Goal: Information Seeking & Learning: Learn about a topic

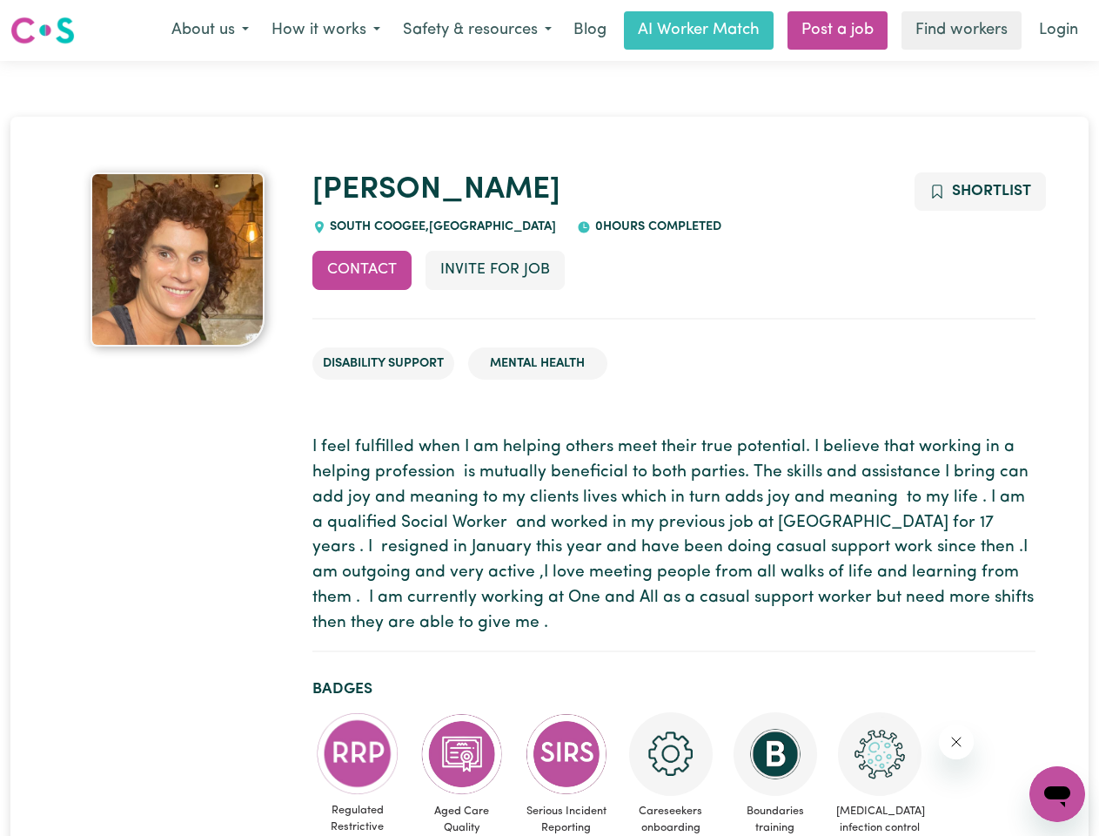
click at [210, 30] on button "About us" at bounding box center [210, 30] width 100 height 37
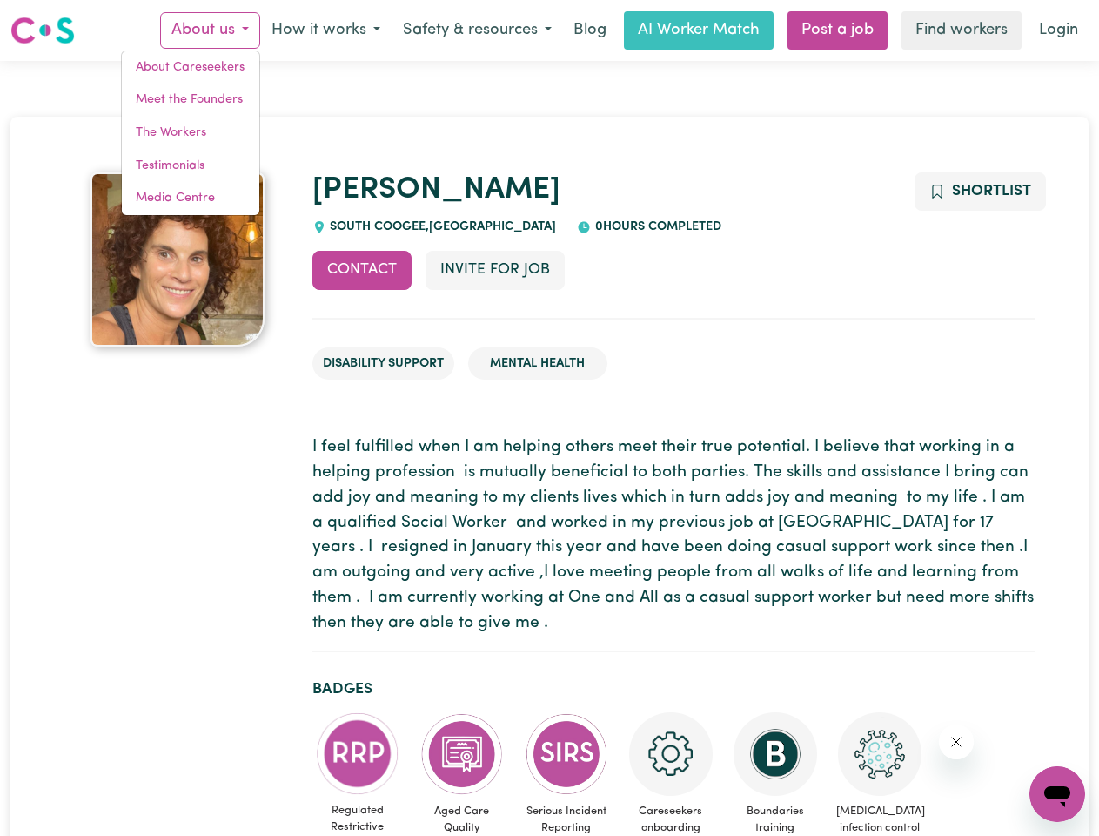
click at [325, 30] on button "How it works" at bounding box center [325, 30] width 131 height 37
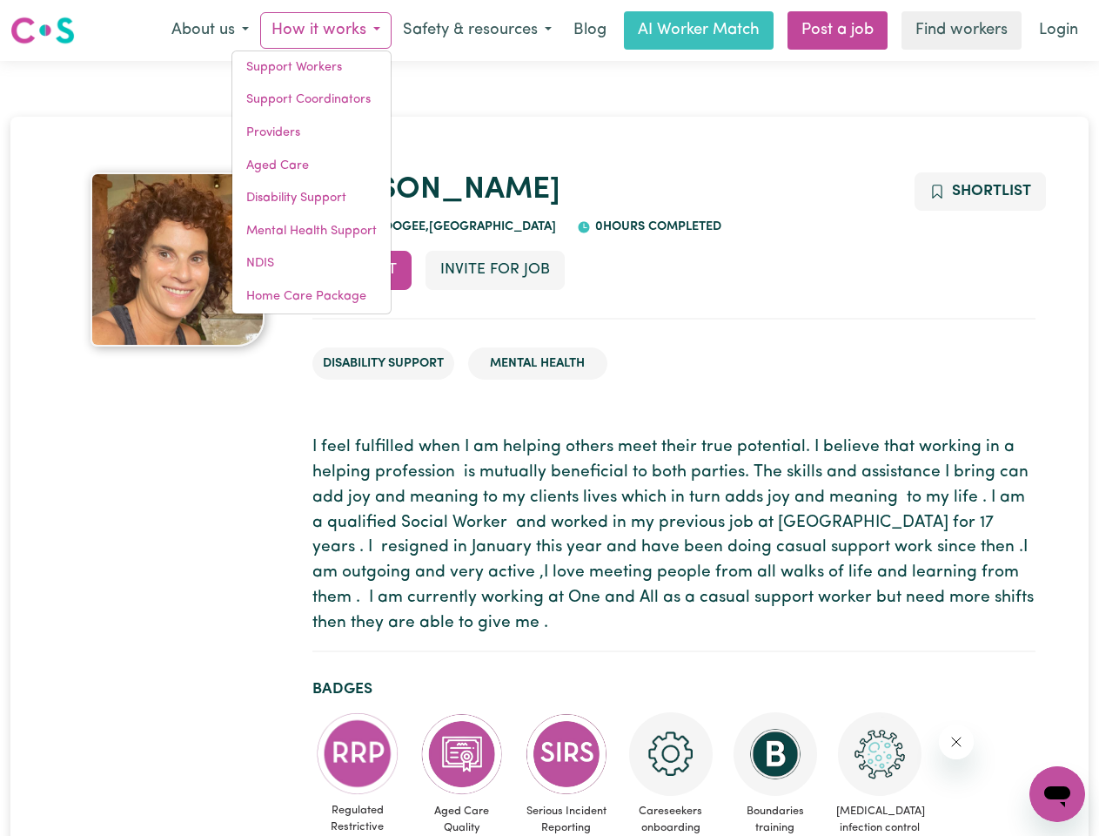
click at [476, 30] on button "Safety & resources" at bounding box center [477, 30] width 171 height 37
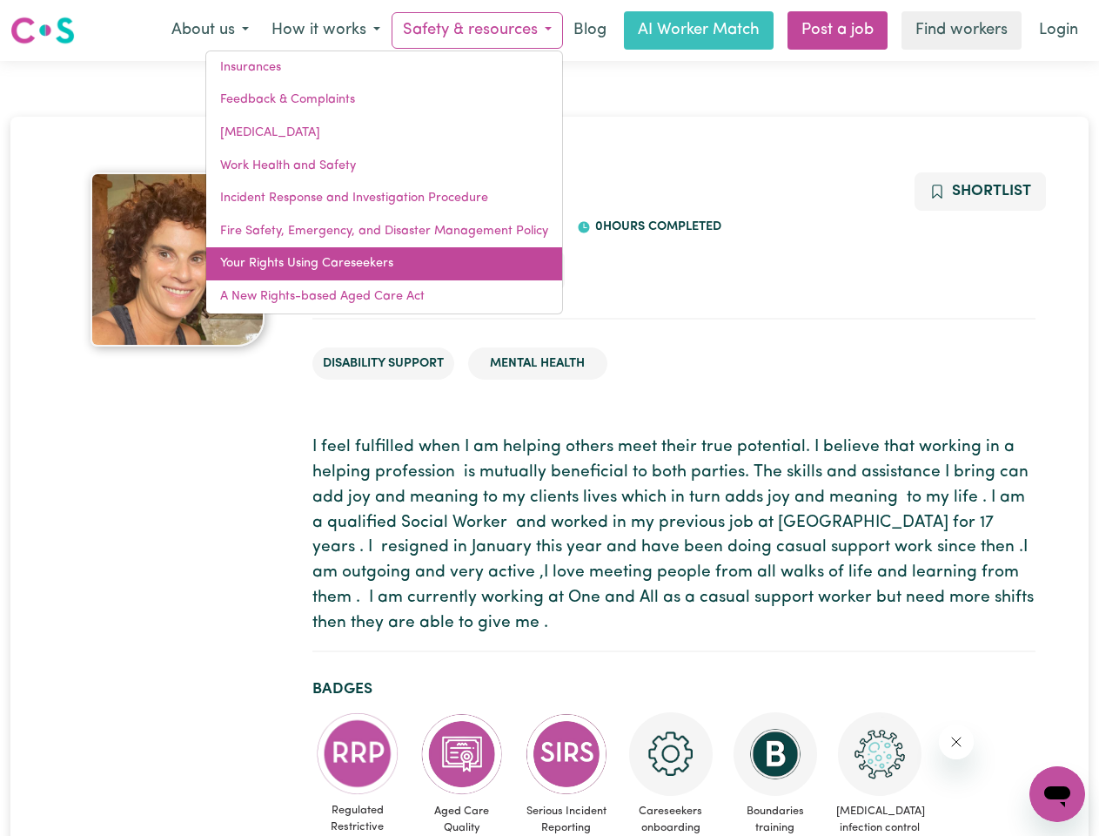
click at [362, 270] on link "Your Rights Using Careseekers" at bounding box center [384, 263] width 356 height 33
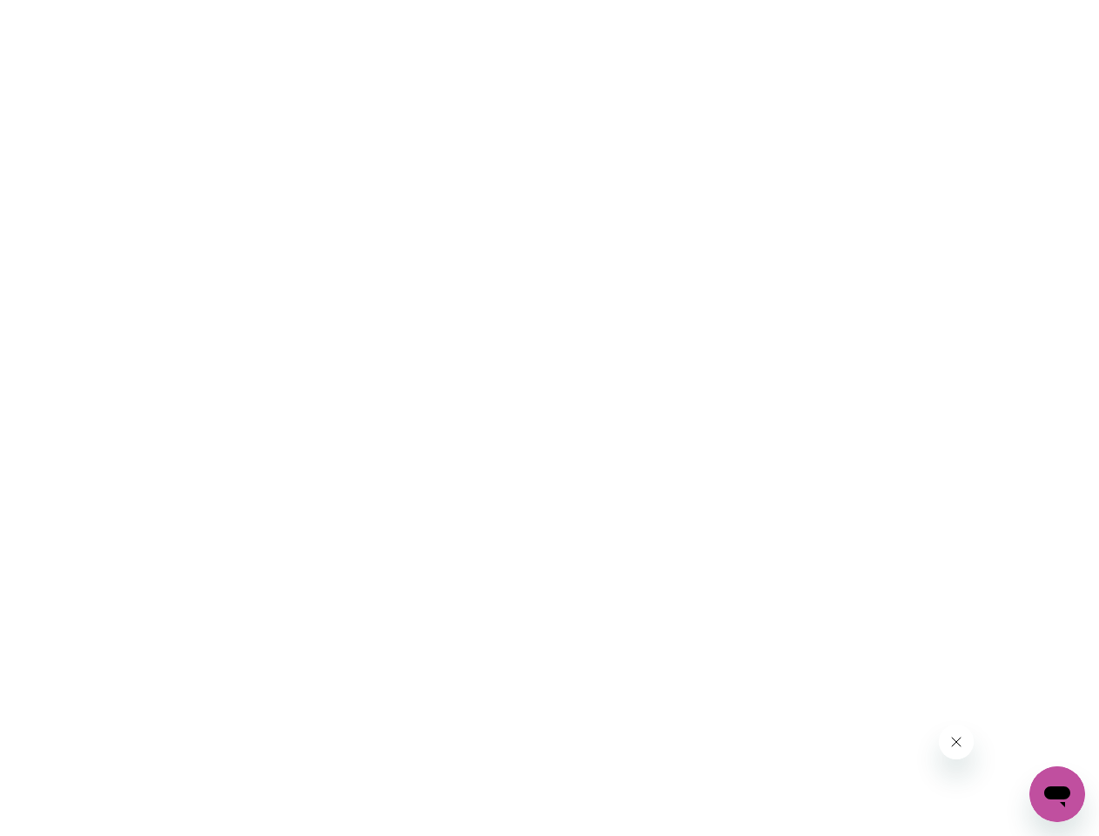
click at [494, 0] on html at bounding box center [549, 0] width 1099 height 0
click at [979, 0] on html at bounding box center [549, 0] width 1099 height 0
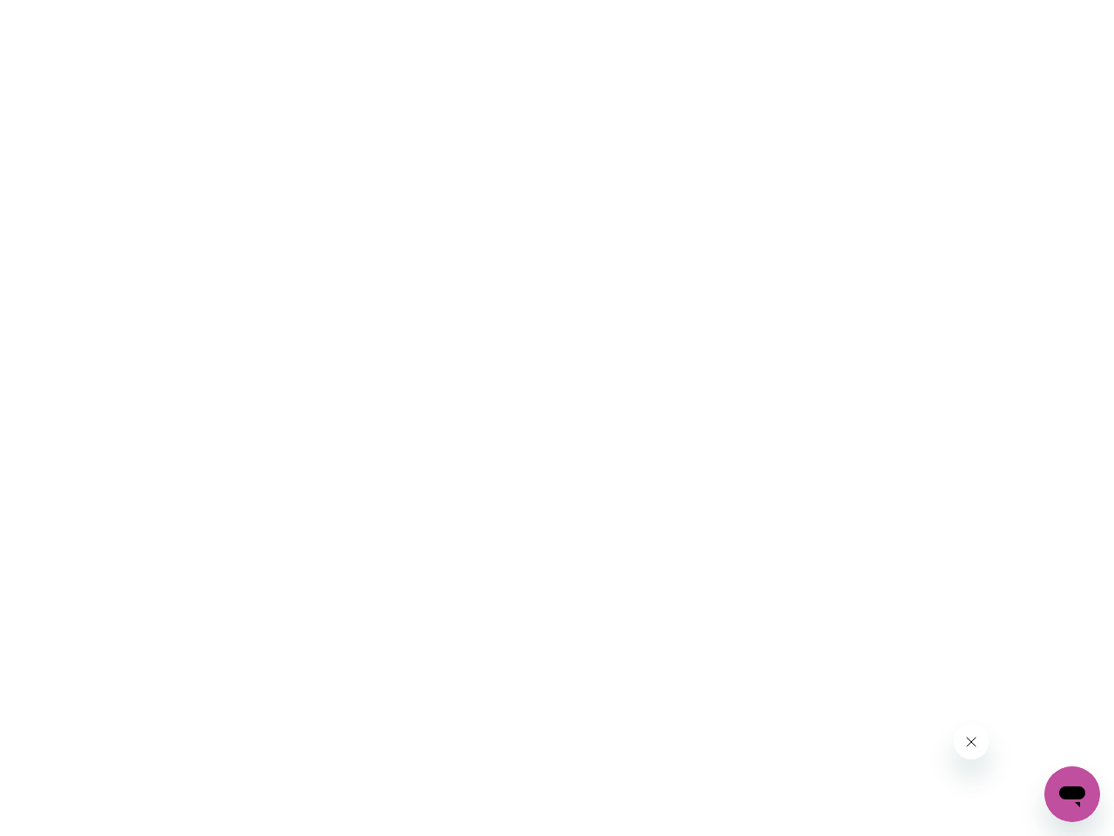
click at [358, 0] on html at bounding box center [557, 0] width 1114 height 0
click at [462, 0] on html at bounding box center [557, 0] width 1114 height 0
